Goal: Task Accomplishment & Management: Use online tool/utility

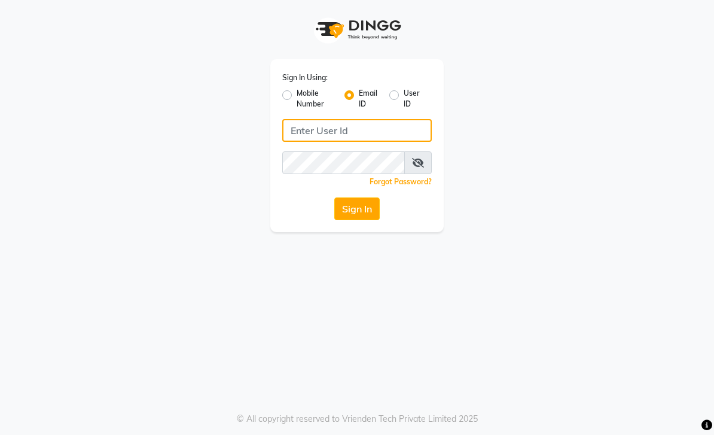
click at [378, 131] on input "Username" at bounding box center [356, 130] width 149 height 23
type input "[EMAIL_ADDRESS][DOMAIN_NAME]"
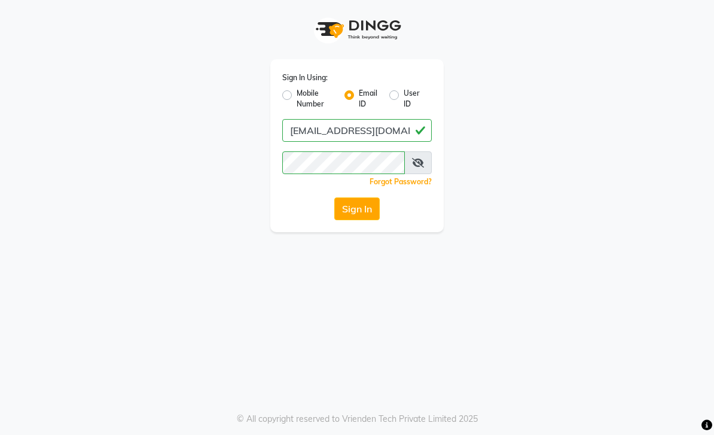
click at [359, 208] on button "Sign In" at bounding box center [356, 208] width 45 height 23
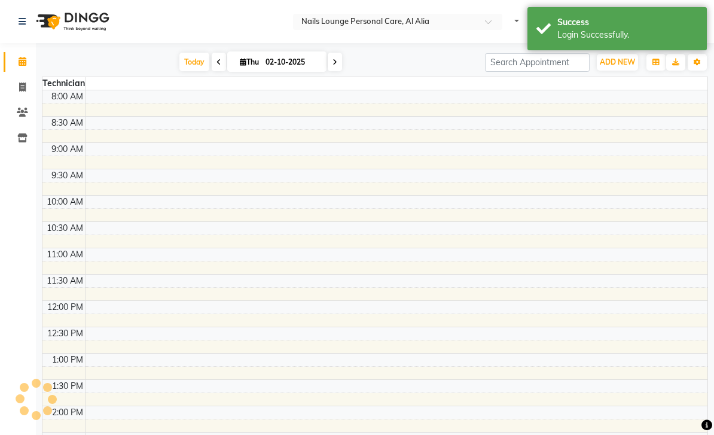
scroll to position [409, 0]
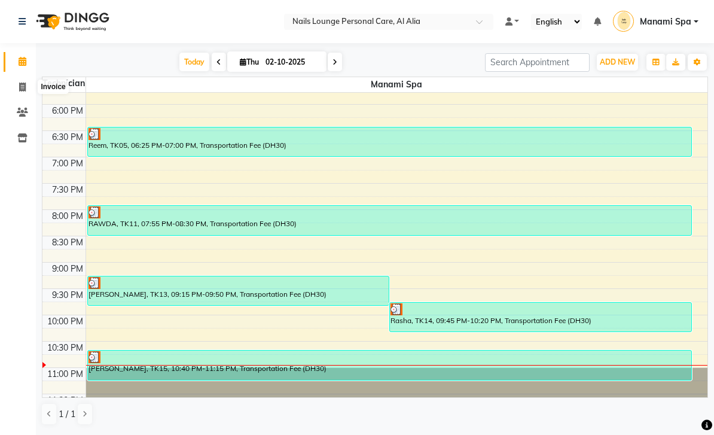
click at [22, 82] on icon at bounding box center [22, 86] width 7 height 9
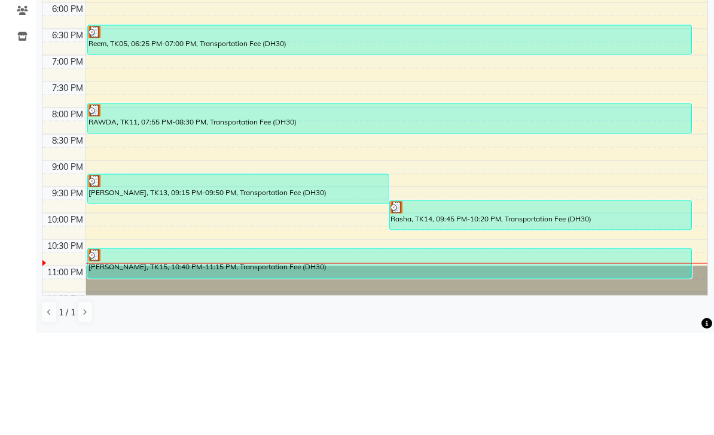
select select "6884"
select select "service"
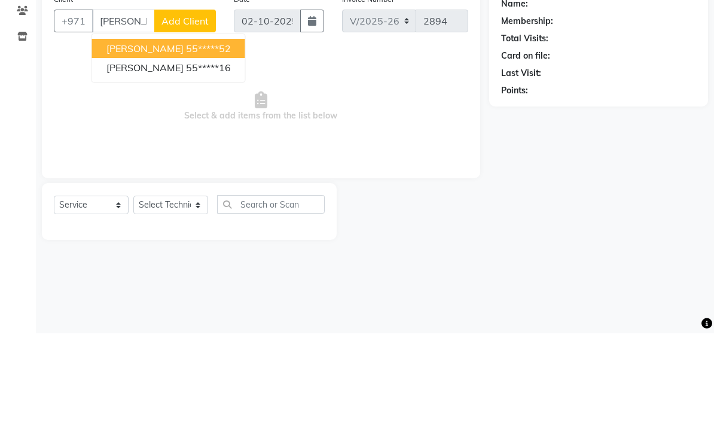
click at [206, 163] on ngb-highlight "55*****16" at bounding box center [208, 169] width 45 height 12
type input "55*****16"
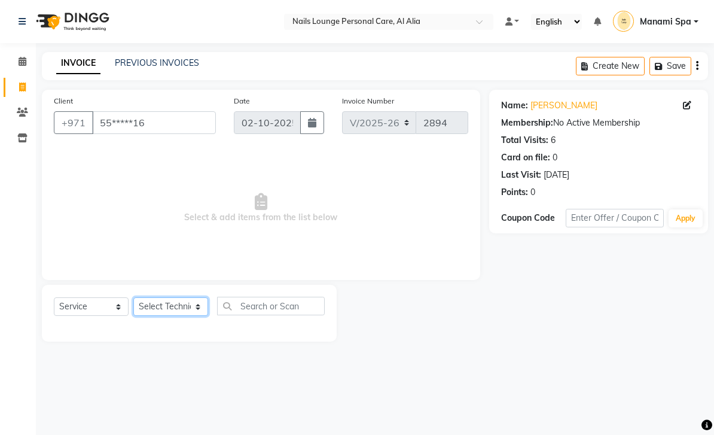
click at [203, 305] on select "Select Technician [PERSON_NAME] [PERSON_NAME] [PERSON_NAME] [PERSON_NAME] Manam…" at bounding box center [170, 306] width 75 height 19
select select "53950"
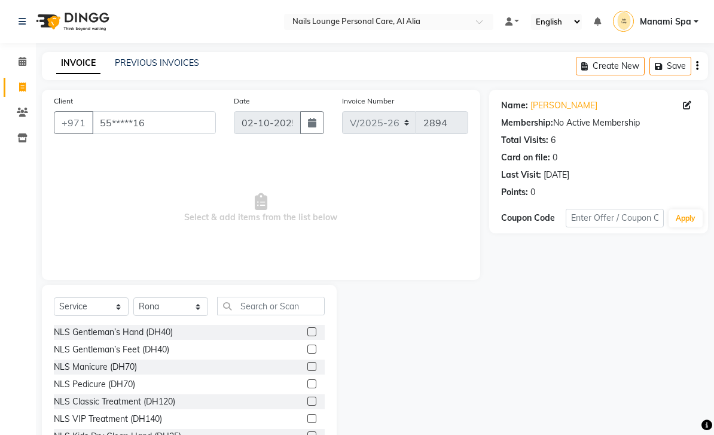
click at [169, 330] on div "NLS Gentleman’s Hand (DH40)" at bounding box center [113, 332] width 119 height 13
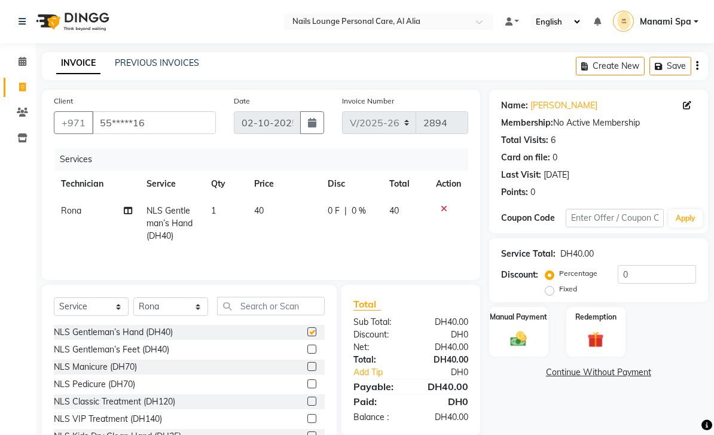
checkbox input "false"
click at [201, 303] on select "Select Technician [PERSON_NAME] [PERSON_NAME] [PERSON_NAME] [PERSON_NAME] Manam…" at bounding box center [170, 306] width 75 height 19
select select "90054"
click at [160, 348] on div "NLS Gentleman’s Feet (DH40)" at bounding box center [111, 349] width 115 height 13
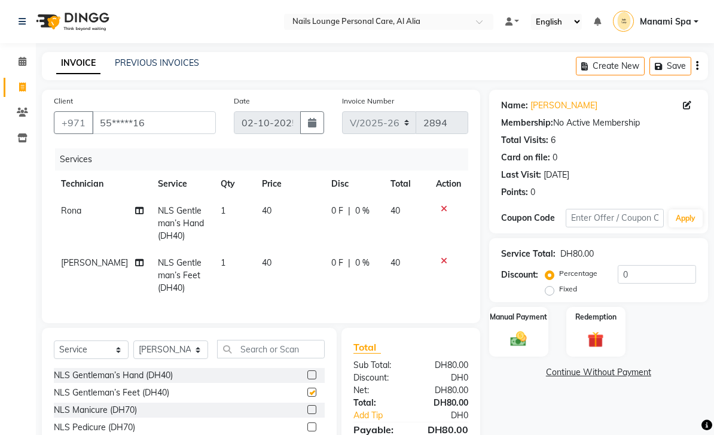
checkbox input "false"
click at [515, 335] on img at bounding box center [518, 338] width 26 height 19
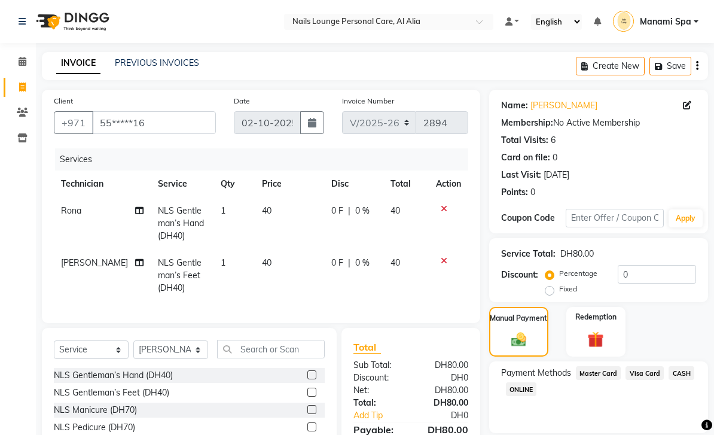
click at [602, 373] on span "Master Card" at bounding box center [598, 373] width 45 height 14
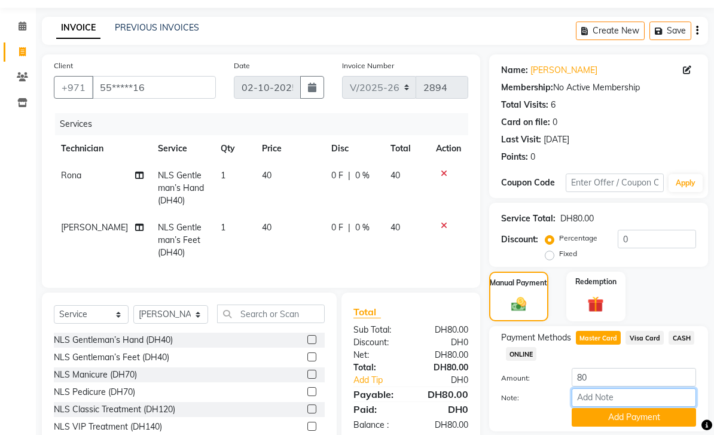
click at [620, 397] on input "Note:" at bounding box center [633, 397] width 124 height 19
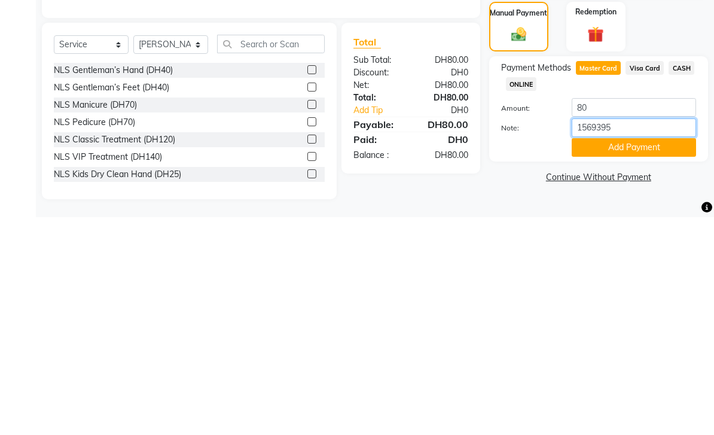
type input "15693956"
click at [625, 356] on button "Add Payment" at bounding box center [633, 365] width 124 height 19
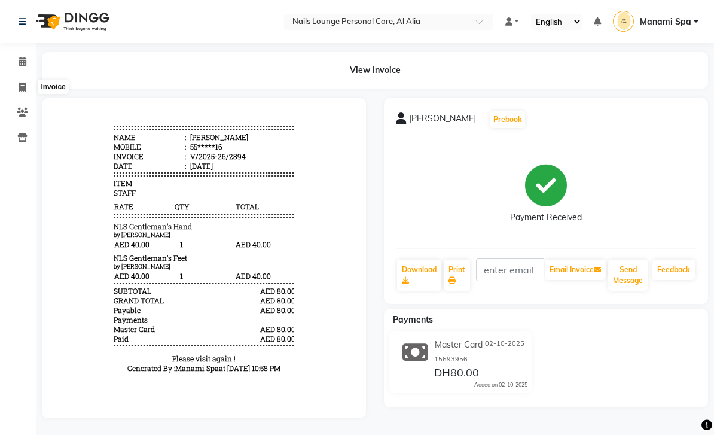
click at [22, 90] on icon at bounding box center [22, 86] width 7 height 9
select select "service"
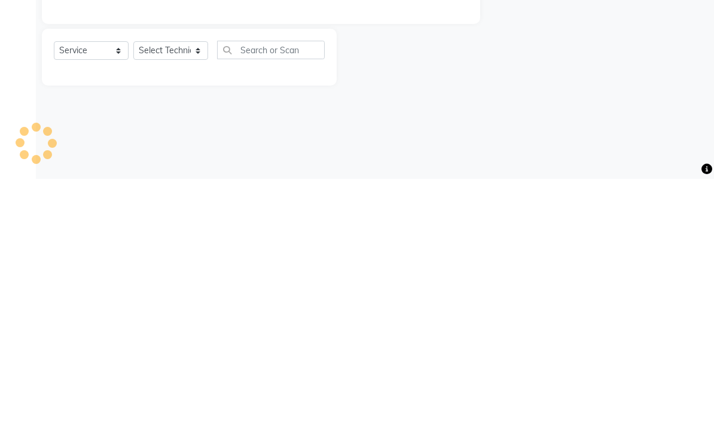
type input "2895"
select select "6884"
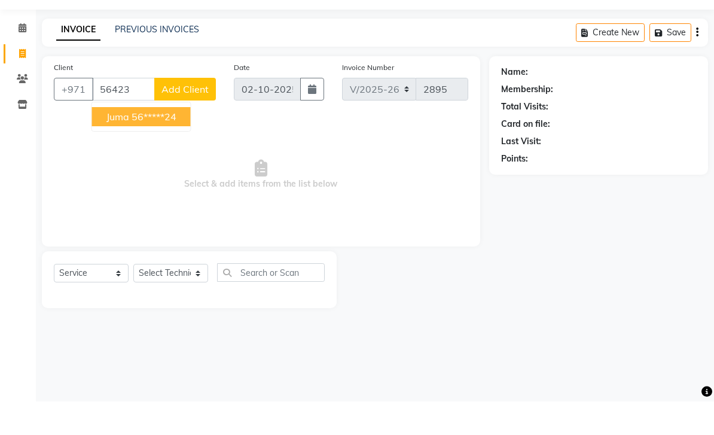
click at [172, 144] on ngb-highlight "56*****24" at bounding box center [153, 150] width 45 height 12
type input "56*****24"
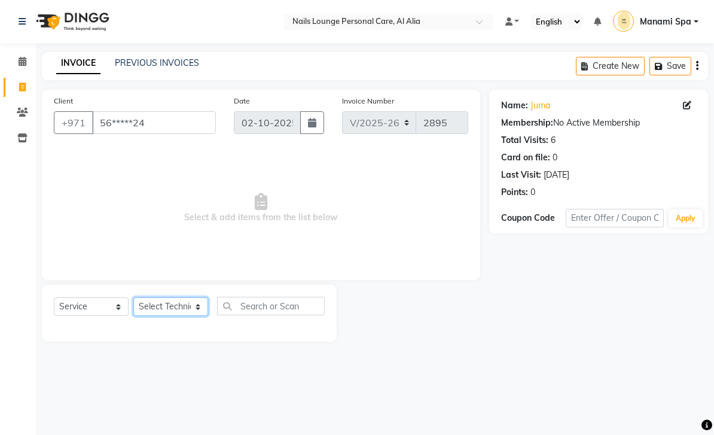
click at [197, 306] on select "Select Technician [PERSON_NAME] [PERSON_NAME] [PERSON_NAME] [PERSON_NAME] Manam…" at bounding box center [170, 306] width 75 height 19
select select "53950"
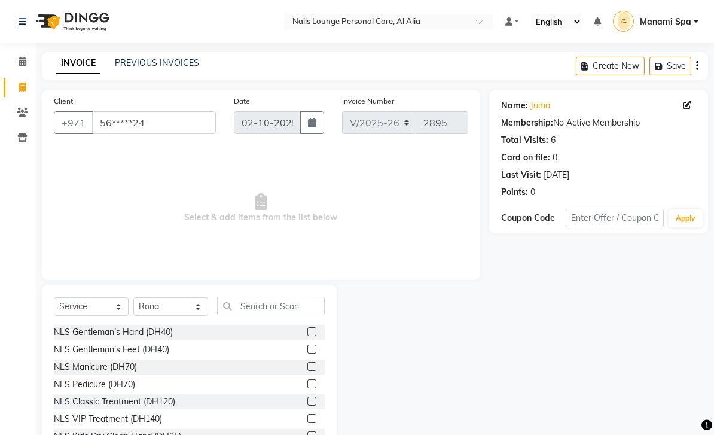
click at [168, 331] on div "NLS Gentleman’s Hand (DH40)" at bounding box center [113, 332] width 119 height 13
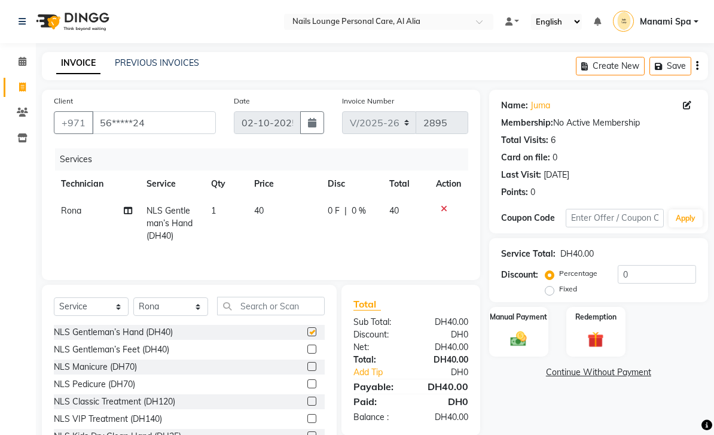
checkbox input "false"
click at [203, 307] on select "Select Technician [PERSON_NAME] [PERSON_NAME] [PERSON_NAME] [PERSON_NAME] Manam…" at bounding box center [170, 306] width 75 height 19
select select "90054"
click at [169, 348] on div "NLS Gentleman’s Feet (DH40)" at bounding box center [111, 349] width 115 height 13
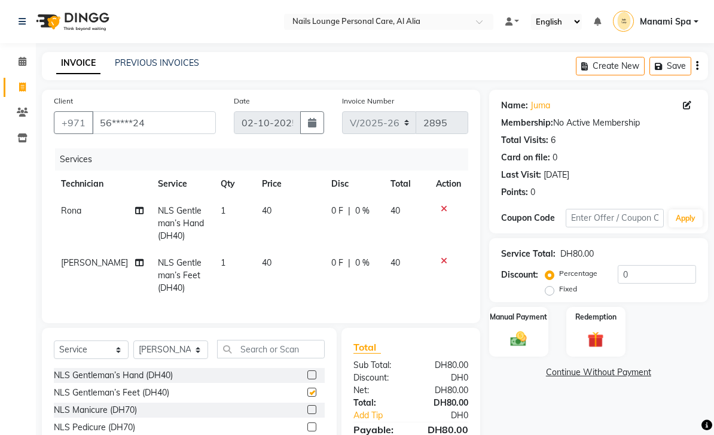
checkbox input "false"
click at [520, 338] on img at bounding box center [518, 338] width 26 height 19
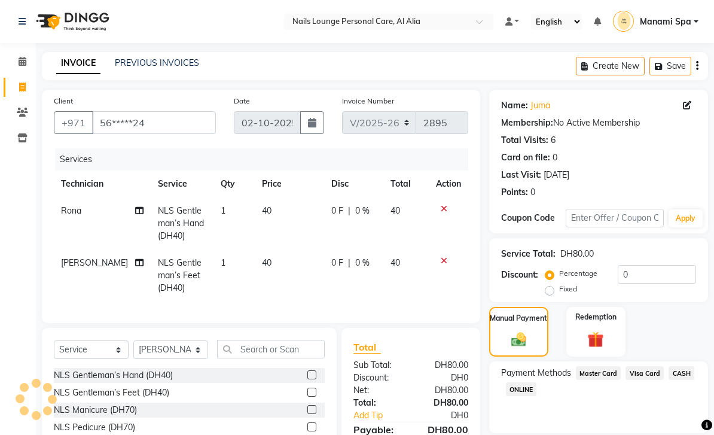
click at [645, 376] on span "Visa Card" at bounding box center [644, 373] width 38 height 14
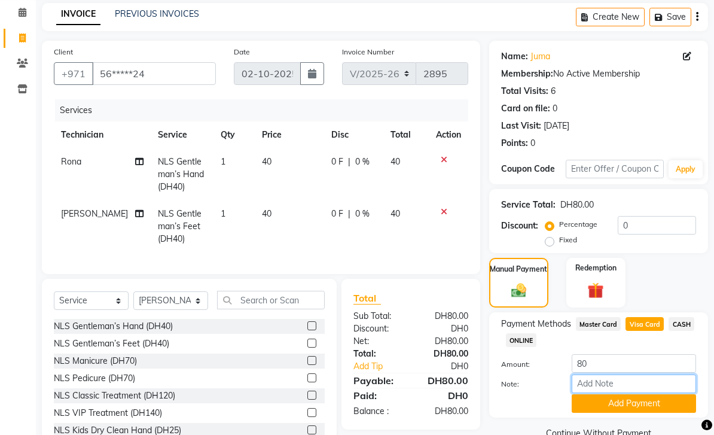
click at [626, 386] on input "Note:" at bounding box center [633, 383] width 124 height 19
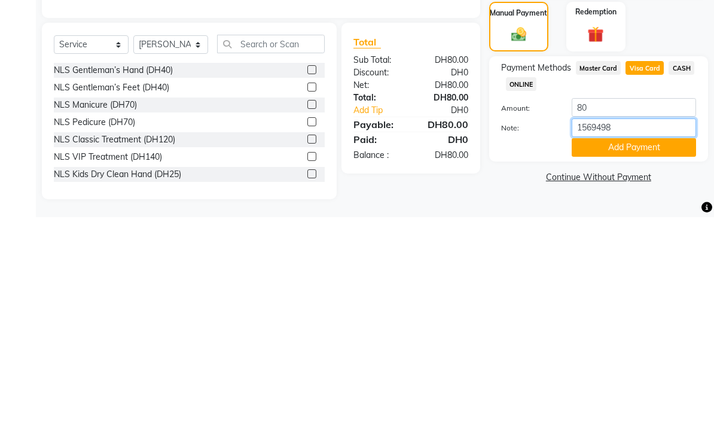
type input "15694983"
click at [626, 356] on button "Add Payment" at bounding box center [633, 365] width 124 height 19
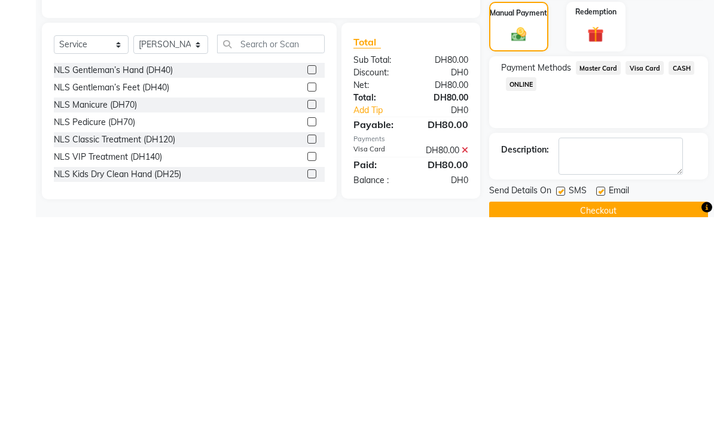
scroll to position [49, 0]
